Goal: Task Accomplishment & Management: Use online tool/utility

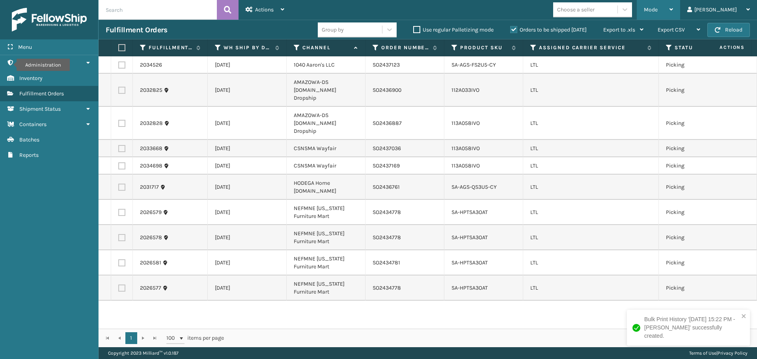
click at [673, 3] on div "Mode" at bounding box center [658, 10] width 29 height 20
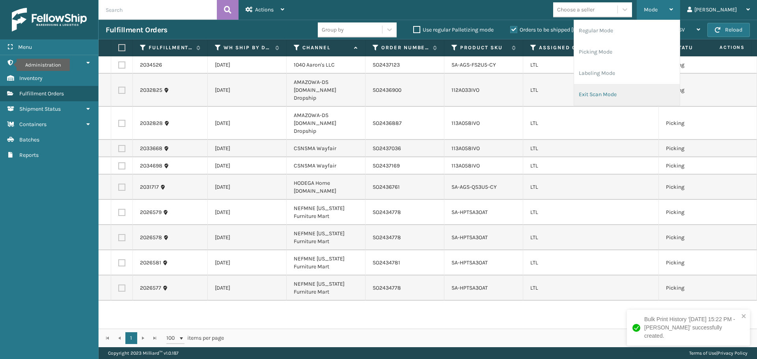
click at [635, 89] on li "Exit Scan Mode" at bounding box center [627, 94] width 106 height 21
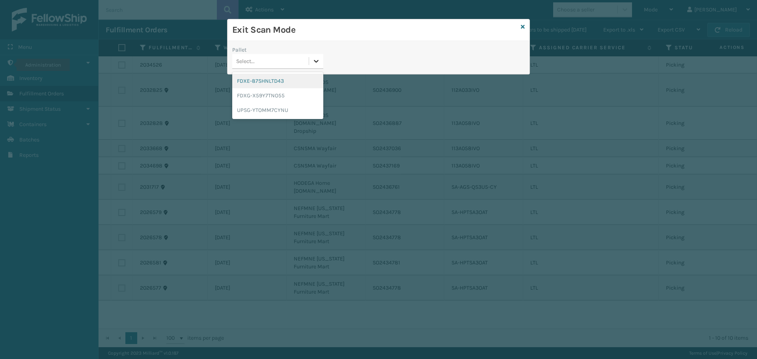
click at [318, 61] on icon at bounding box center [316, 61] width 5 height 3
click at [290, 80] on div "FDXE-87SHNLTD43" at bounding box center [277, 81] width 91 height 15
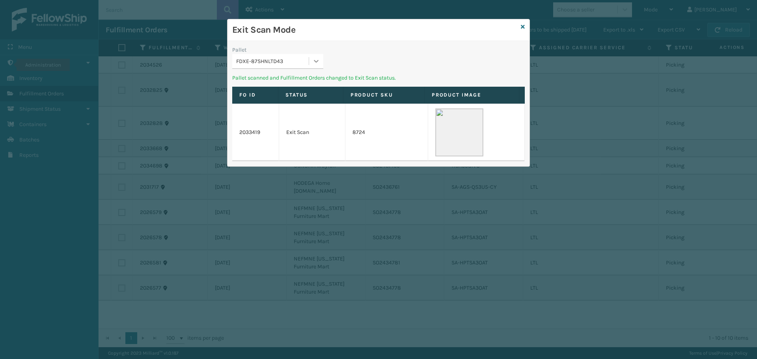
click at [319, 62] on icon at bounding box center [316, 61] width 8 height 8
click at [300, 84] on div "FDXG-X59Y7TNO55" at bounding box center [277, 81] width 91 height 15
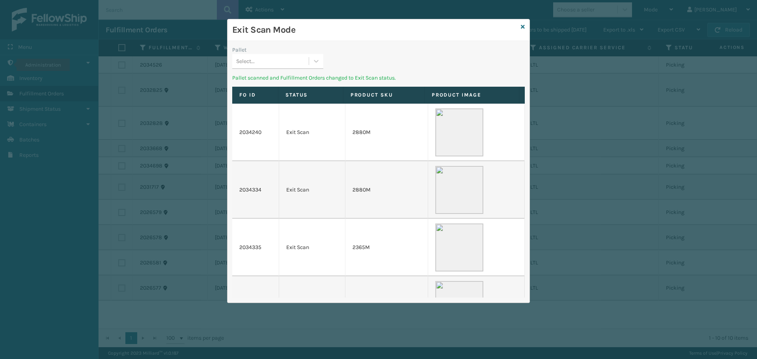
click at [324, 62] on div "Pallet Select..." at bounding box center [277, 60] width 101 height 28
click at [319, 62] on icon at bounding box center [316, 61] width 8 height 8
click at [295, 79] on div "UPSG-YTOMM7CYNU" at bounding box center [277, 81] width 91 height 15
click at [521, 24] on icon at bounding box center [523, 27] width 4 height 6
